Goal: Navigation & Orientation: Understand site structure

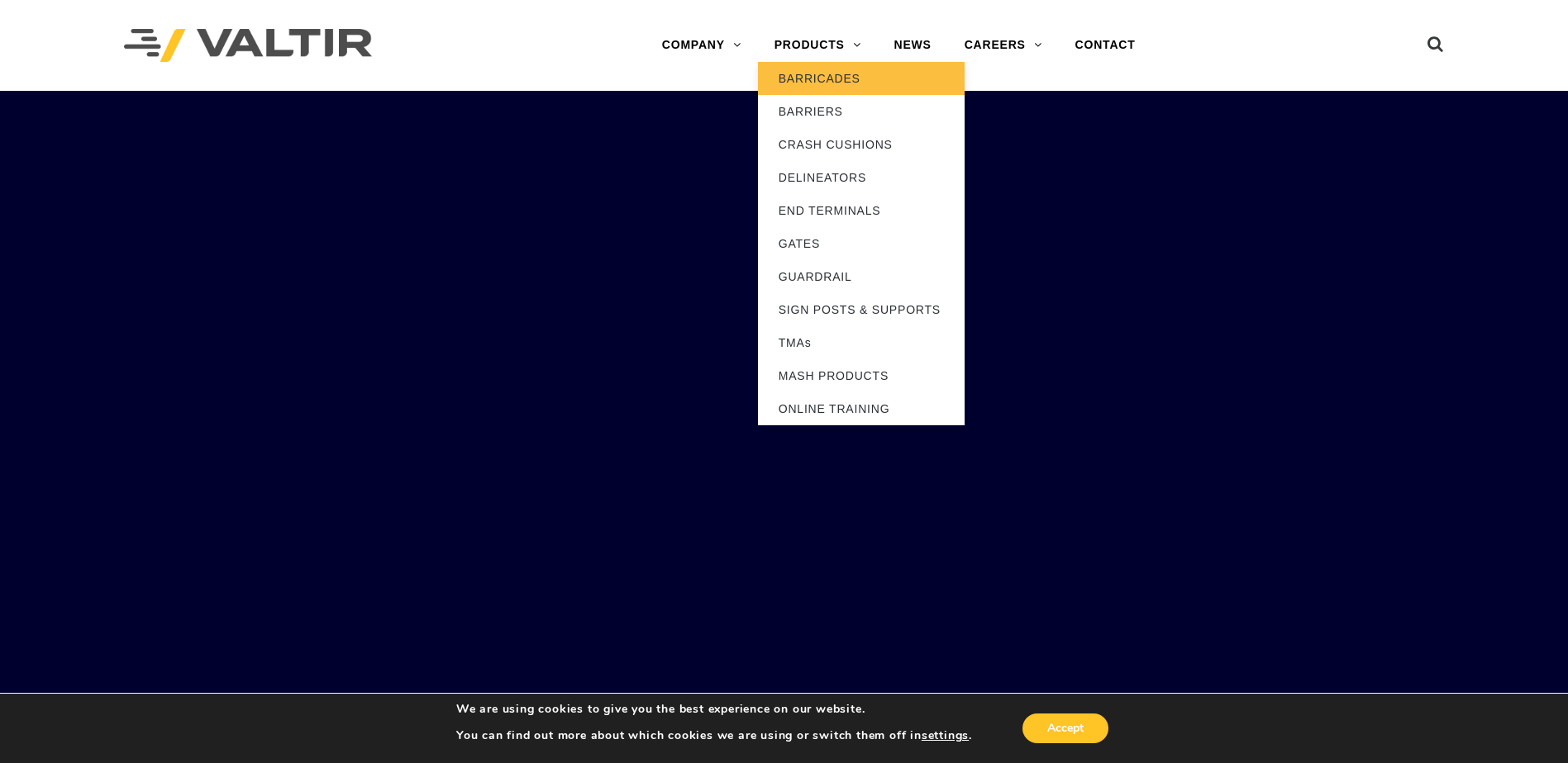
click at [826, 77] on link "BARRICADES" at bounding box center [861, 78] width 207 height 33
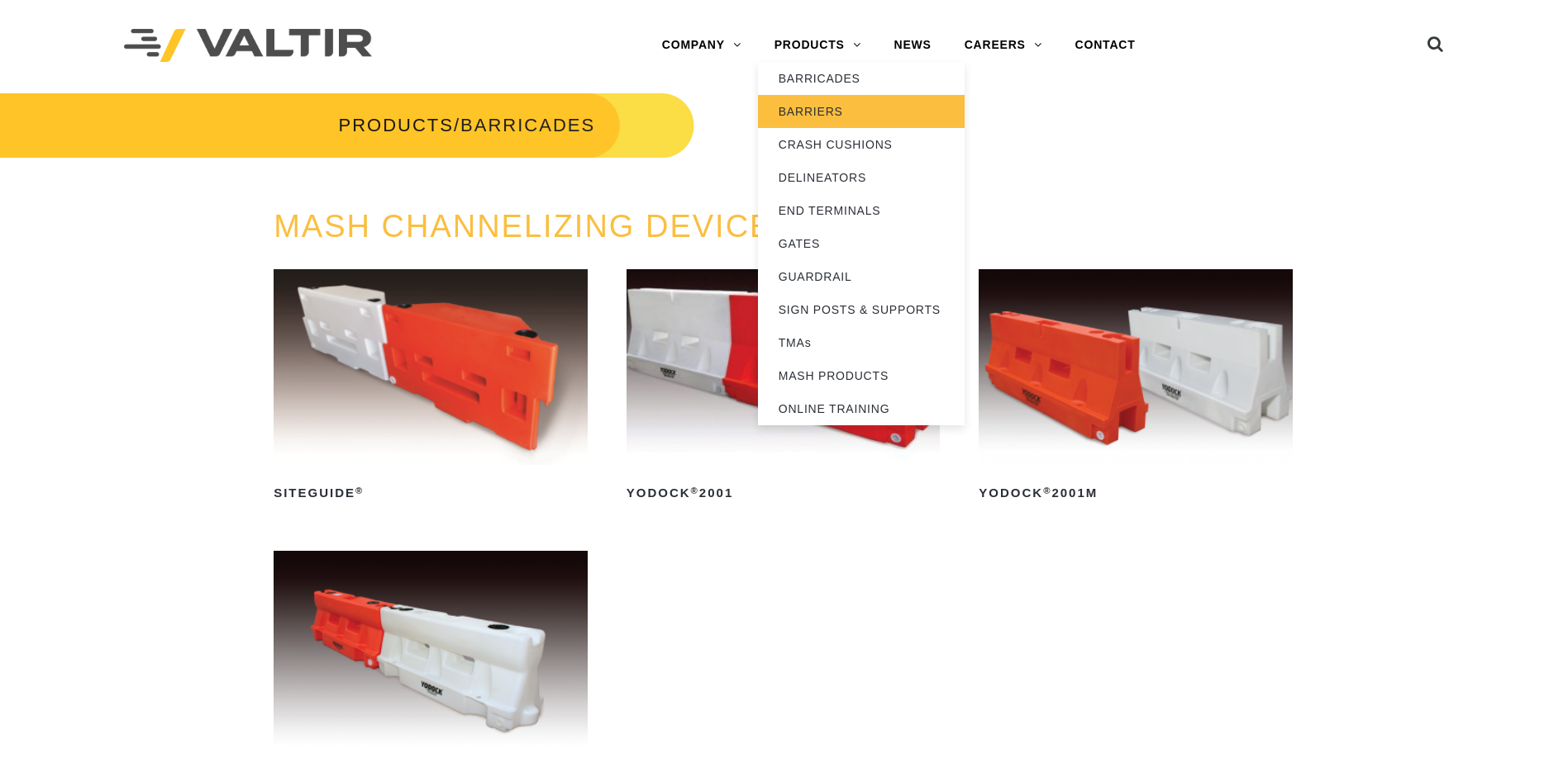
click at [813, 110] on link "BARRIERS" at bounding box center [861, 111] width 207 height 33
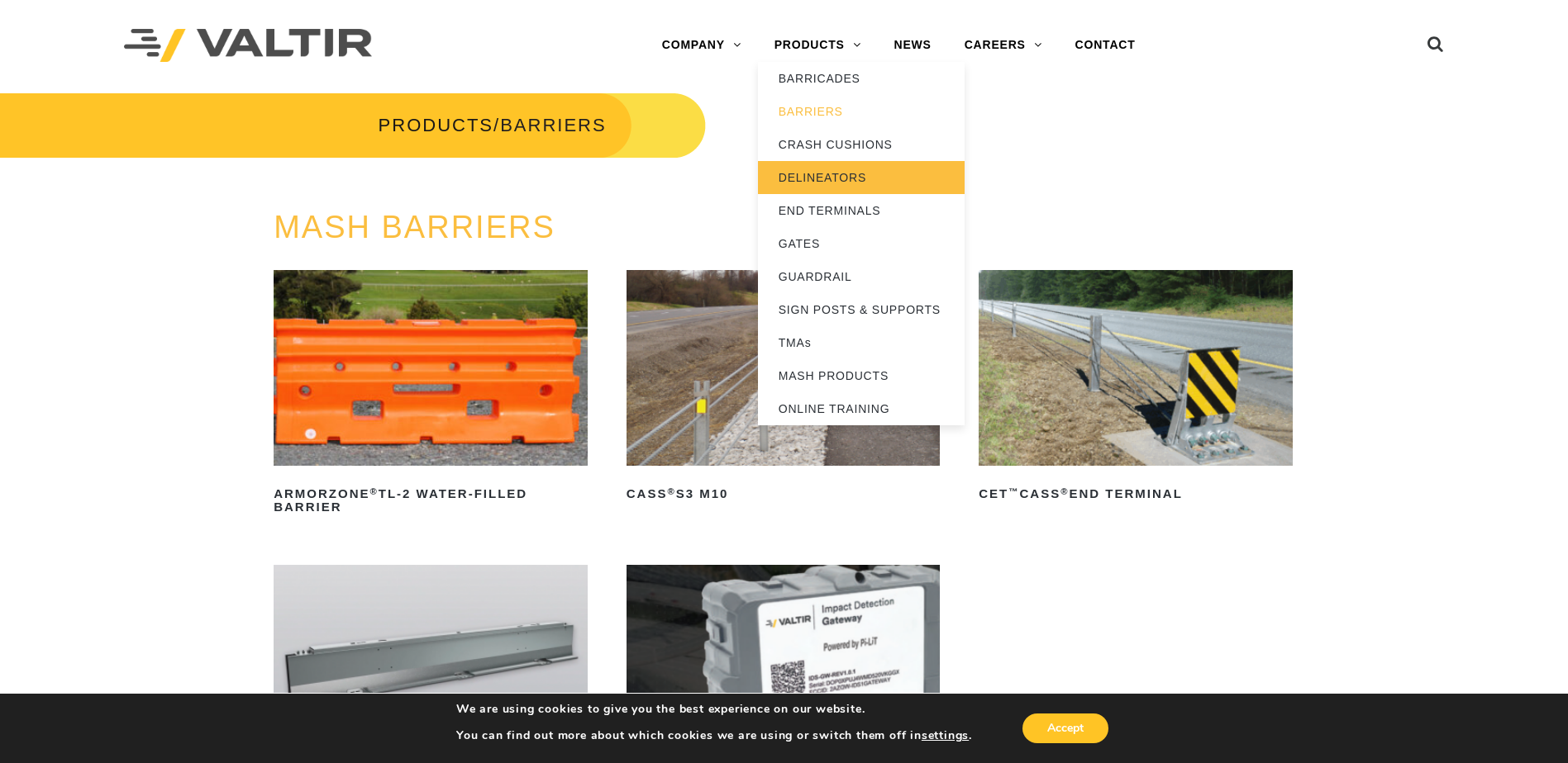
click at [817, 181] on link "DELINEATORS" at bounding box center [861, 177] width 207 height 33
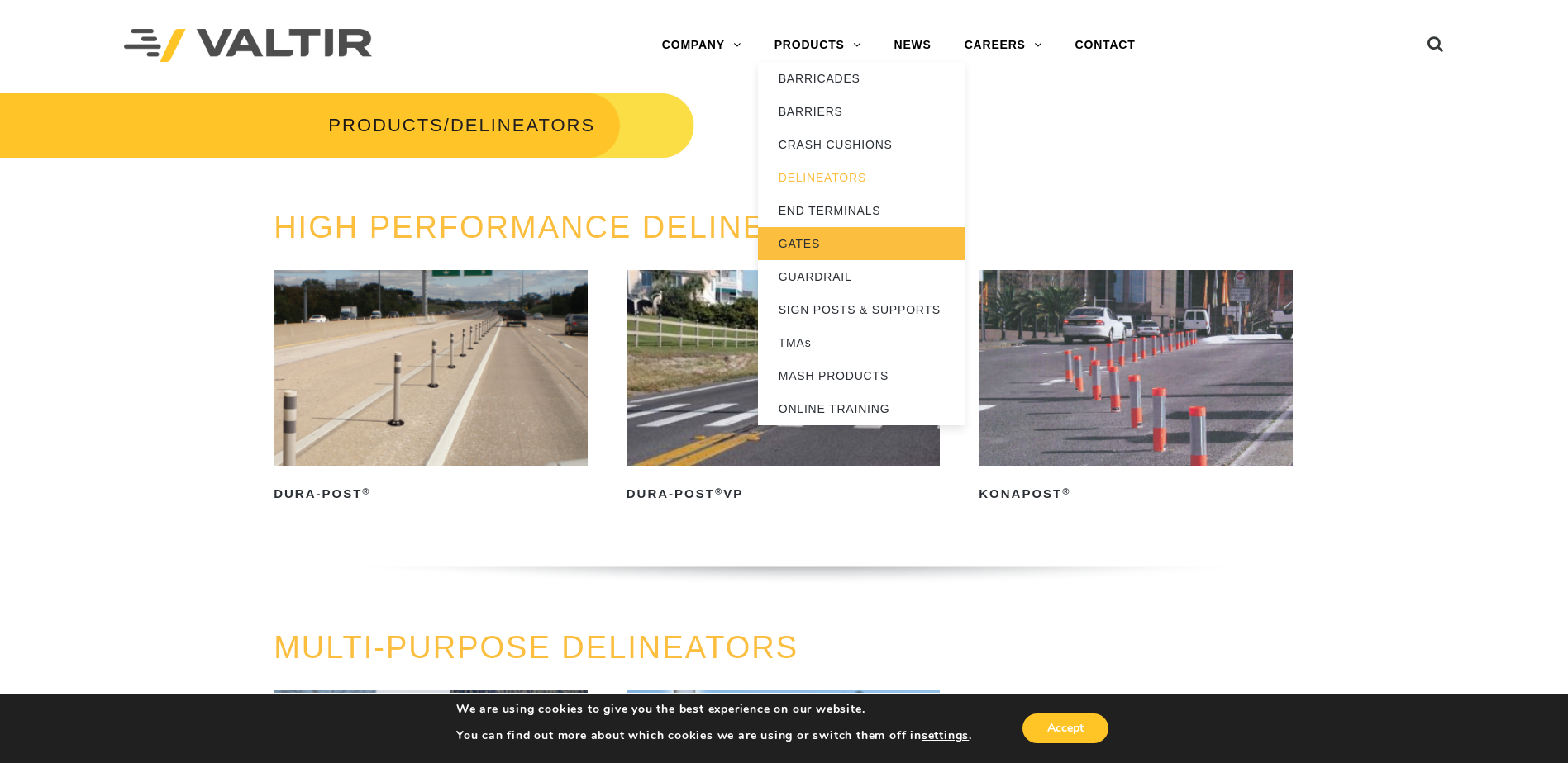
click at [829, 246] on link "GATES" at bounding box center [861, 244] width 207 height 33
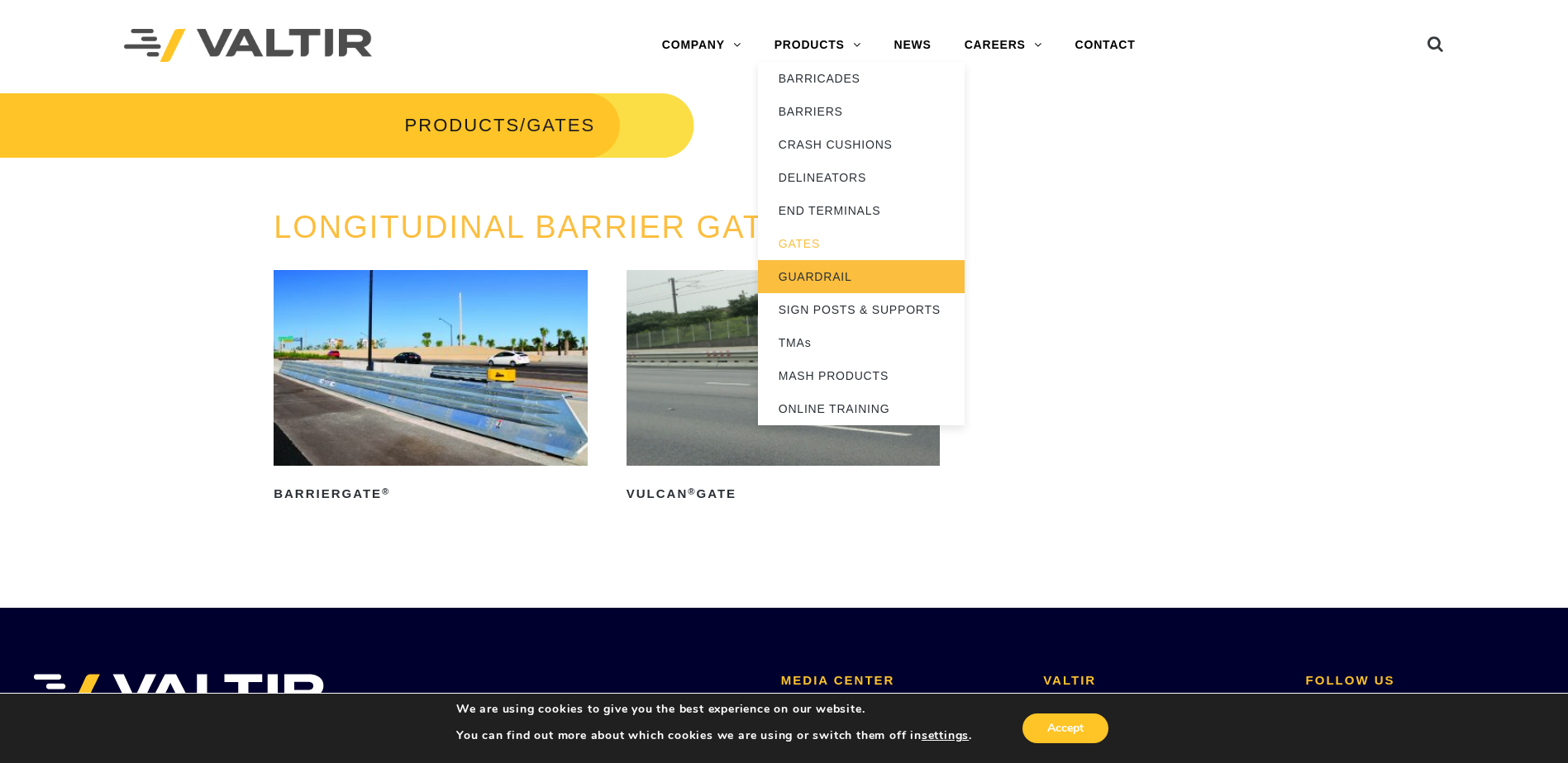
click at [807, 281] on link "GUARDRAIL" at bounding box center [861, 277] width 207 height 33
